Goal: Information Seeking & Learning: Learn about a topic

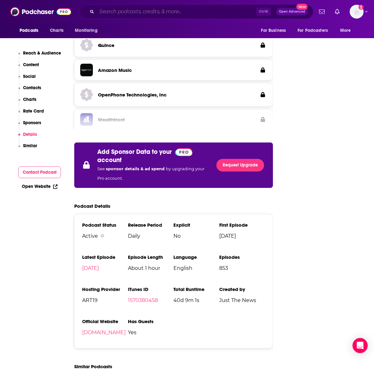
click at [118, 13] on input "Search podcasts, credits, & more..." at bounding box center [176, 12] width 159 height 10
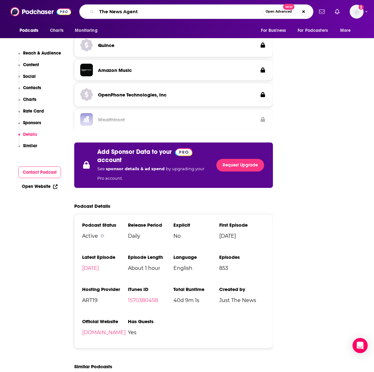
type input "The News Agents"
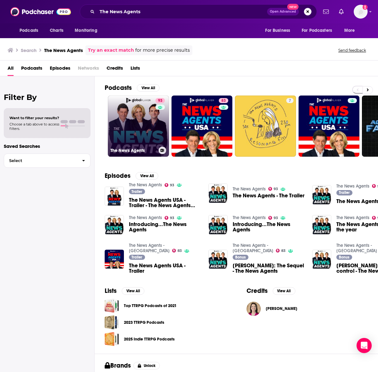
click at [139, 121] on link "93 The News Agents" at bounding box center [138, 126] width 61 height 61
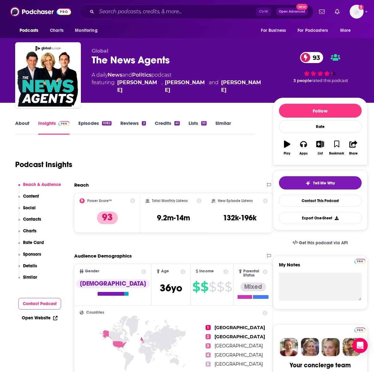
click at [94, 125] on link "Episodes 1082" at bounding box center [94, 127] width 33 height 15
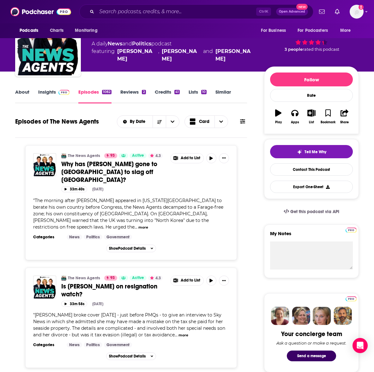
scroll to position [32, 0]
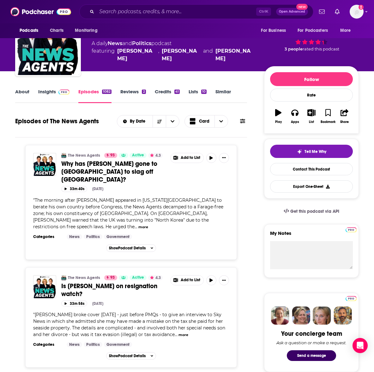
click at [148, 225] on button "more" at bounding box center [143, 227] width 10 height 5
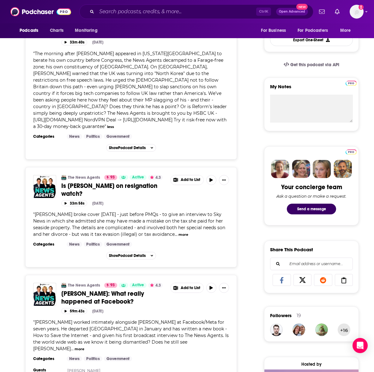
scroll to position [189, 0]
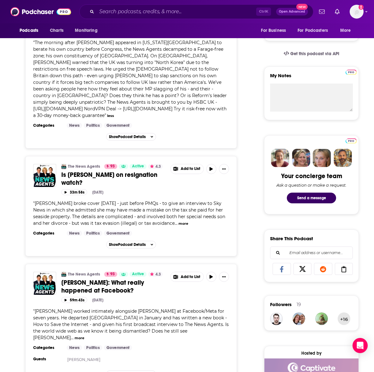
click at [178, 221] on button "more" at bounding box center [183, 223] width 10 height 5
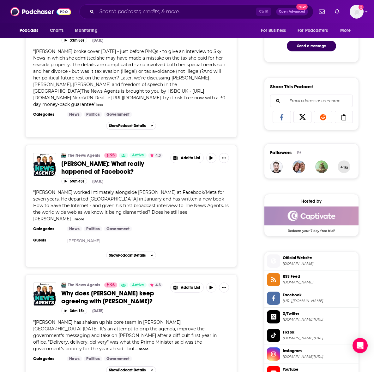
scroll to position [347, 0]
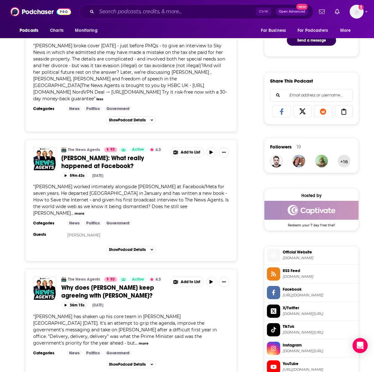
click at [84, 211] on button "more" at bounding box center [79, 213] width 10 height 5
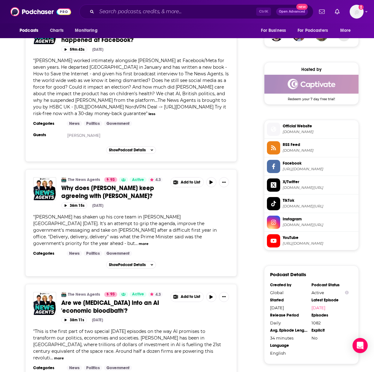
scroll to position [505, 0]
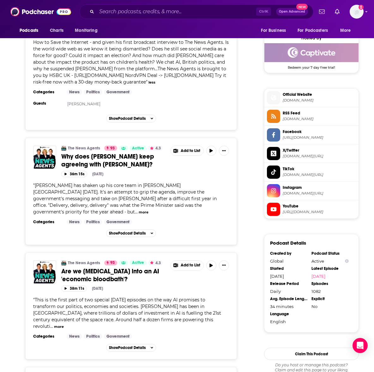
click at [148, 210] on button "more" at bounding box center [144, 212] width 10 height 5
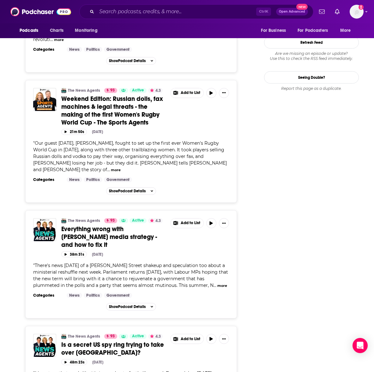
scroll to position [852, 0]
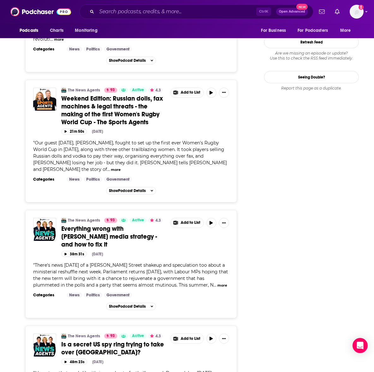
click at [223, 283] on button "more" at bounding box center [222, 285] width 10 height 5
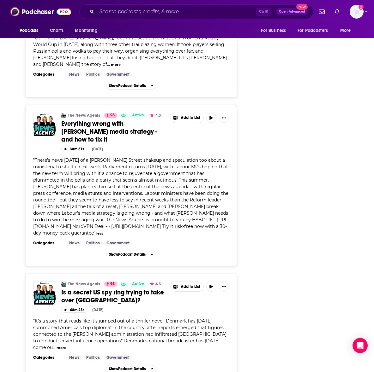
scroll to position [947, 0]
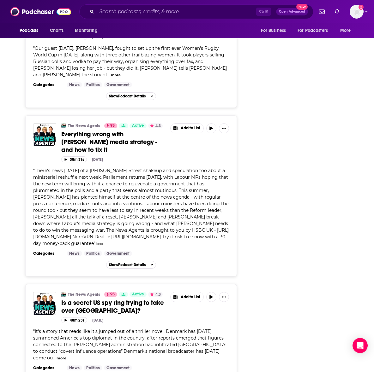
click at [124, 130] on span "Everything wrong with [PERSON_NAME] media strategy - and how to fix it" at bounding box center [109, 142] width 96 height 24
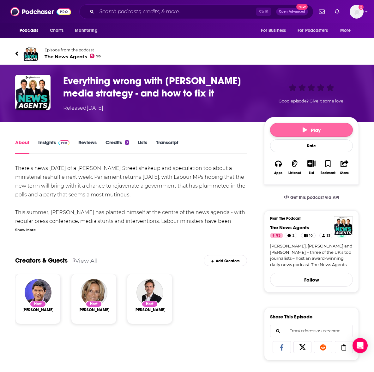
click at [313, 129] on span "Play" at bounding box center [311, 130] width 18 height 6
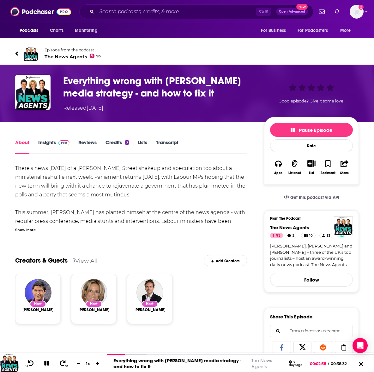
click at [232, 125] on div "About Insights Reviews Credits 3 Lists Transcript There's news [DATE] of a [PER…" at bounding box center [186, 369] width 343 height 494
click at [46, 364] on icon at bounding box center [46, 363] width 5 height 5
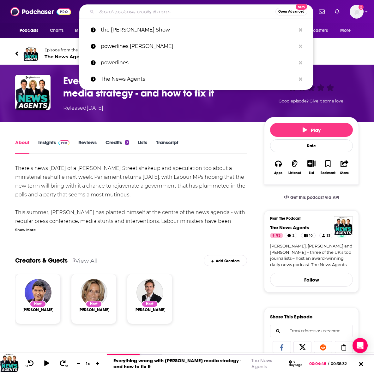
click at [113, 13] on input "Search podcasts, credits, & more..." at bounding box center [186, 12] width 179 height 10
paste input "The [PERSON_NAME] Xperience"
type input "The [PERSON_NAME] Xperience"
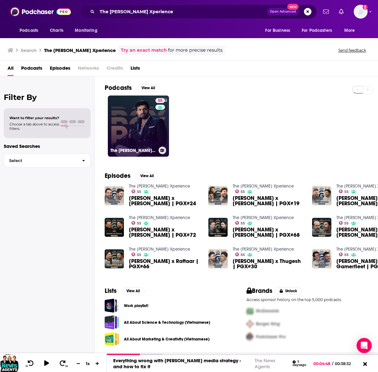
click at [139, 121] on link "55 The [PERSON_NAME] Xperience" at bounding box center [138, 126] width 61 height 61
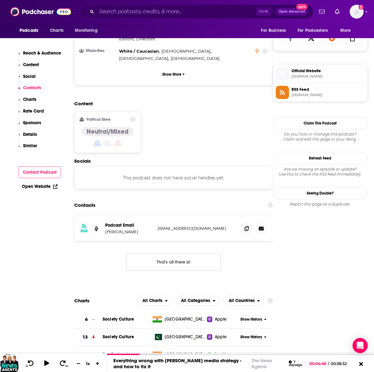
scroll to position [410, 0]
